Goal: Information Seeking & Learning: Learn about a topic

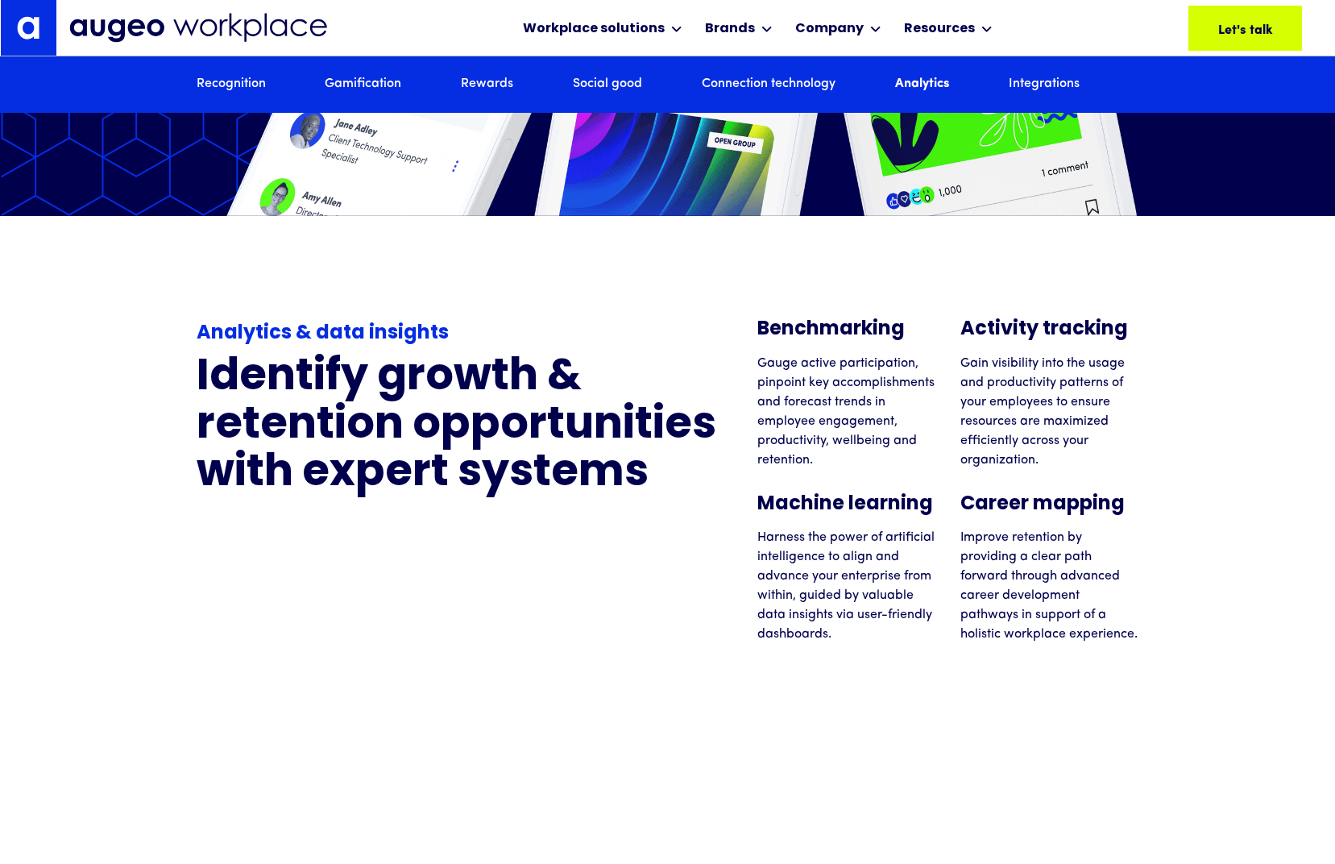
click at [1228, 387] on div "Analytics & data insights Identify growth & retention opportunities with expert…" at bounding box center [667, 430] width 1335 height 428
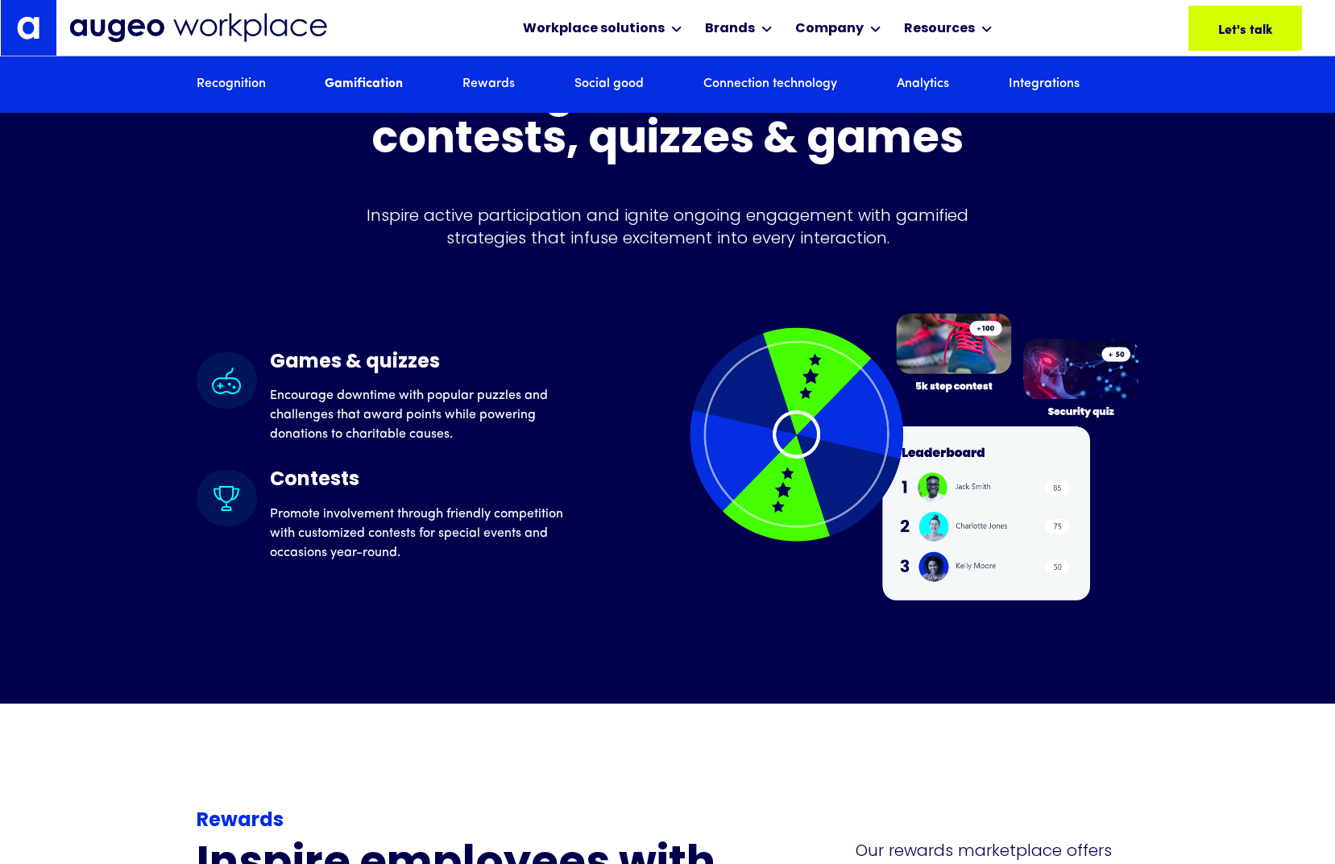
scroll to position [4176, 0]
